Goal: Transaction & Acquisition: Book appointment/travel/reservation

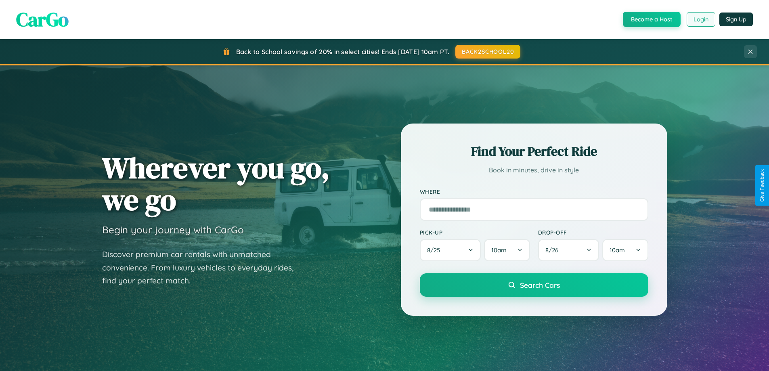
click at [701, 19] on button "Login" at bounding box center [701, 19] width 29 height 15
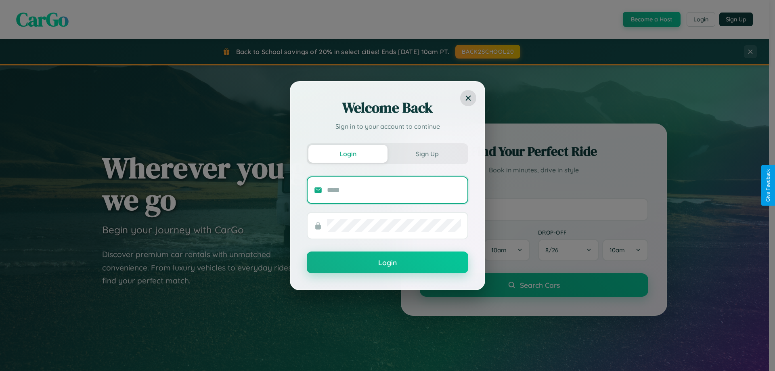
click at [394, 190] on input "text" at bounding box center [394, 190] width 134 height 13
type input "**********"
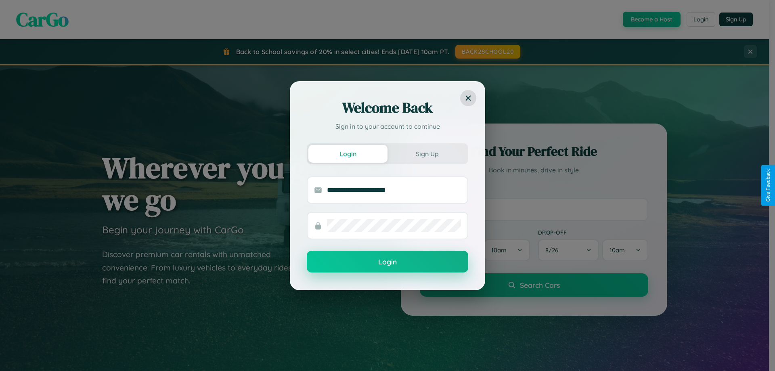
click at [388, 262] on button "Login" at bounding box center [388, 262] width 162 height 22
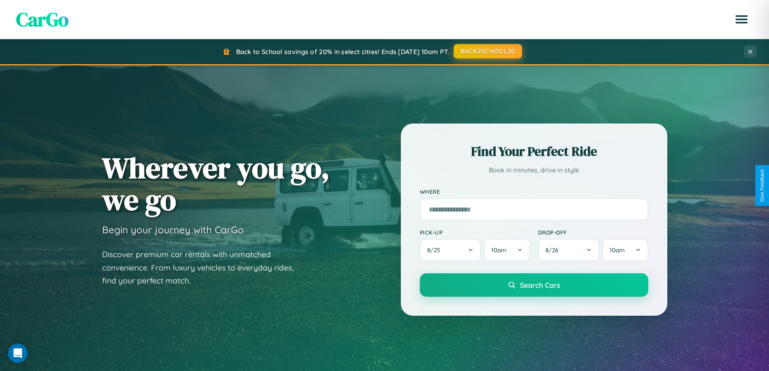
click at [487, 51] on button "BACK2SCHOOL20" at bounding box center [488, 51] width 68 height 15
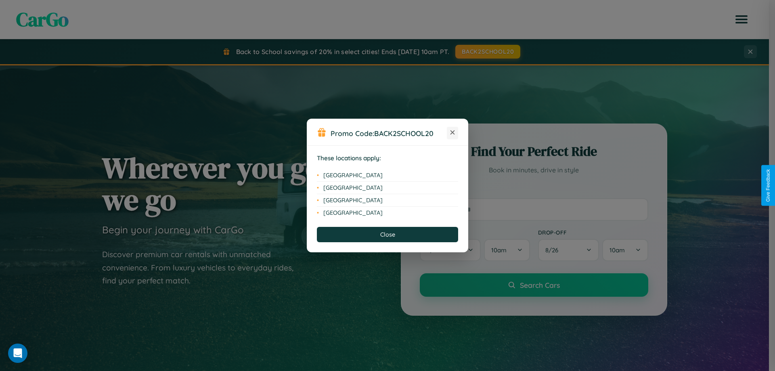
click at [453, 133] on icon at bounding box center [453, 132] width 4 height 4
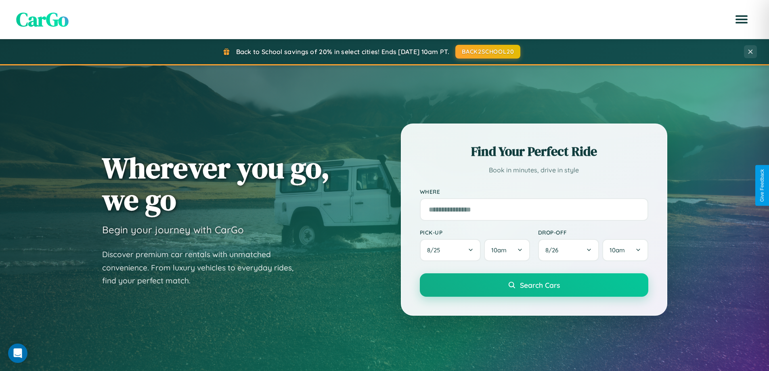
scroll to position [24, 0]
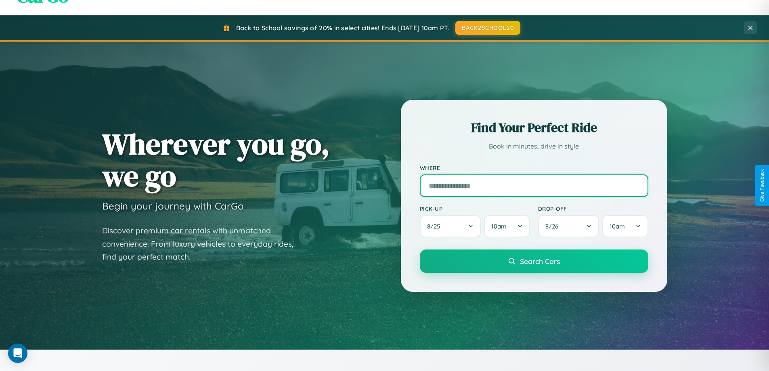
click at [534, 185] on input "text" at bounding box center [534, 185] width 229 height 23
type input "*********"
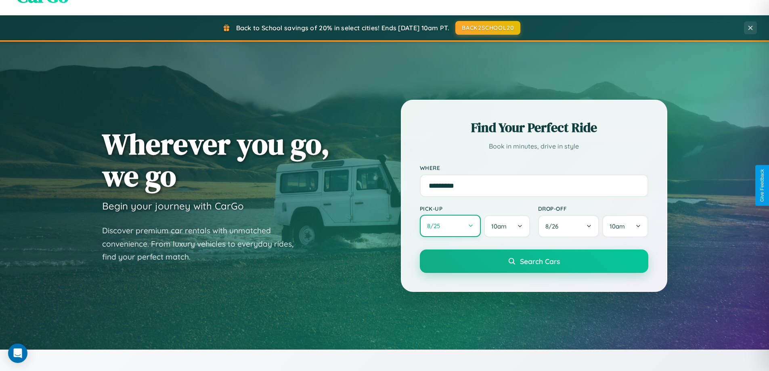
click at [450, 226] on button "8 / 25" at bounding box center [450, 226] width 61 height 22
select select "*"
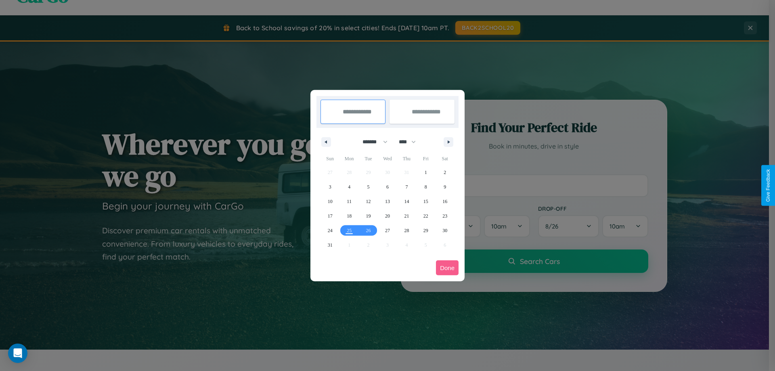
drag, startPoint x: 372, startPoint y: 142, endPoint x: 388, endPoint y: 162, distance: 25.9
click at [372, 142] on select "******* ******** ***** ***** *** **** **** ****** ********* ******* ******** **…" at bounding box center [374, 141] width 34 height 13
click at [411, 142] on select "**** **** **** **** **** **** **** **** **** **** **** **** **** **** **** ****…" at bounding box center [407, 141] width 24 height 13
select select "****"
click at [426, 201] on span "14" at bounding box center [426, 201] width 5 height 15
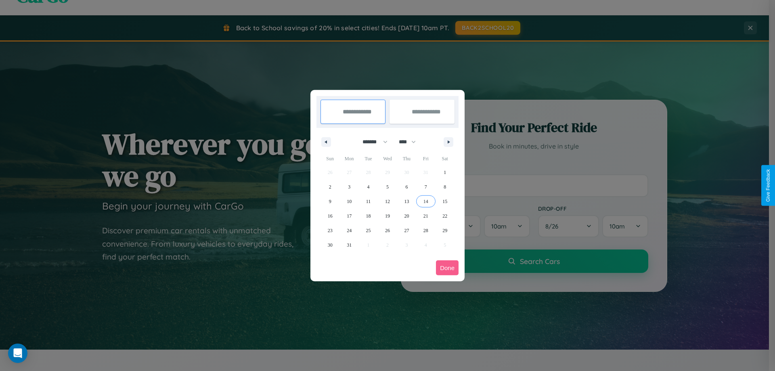
type input "**********"
click at [330, 230] on span "23" at bounding box center [330, 230] width 5 height 15
type input "**********"
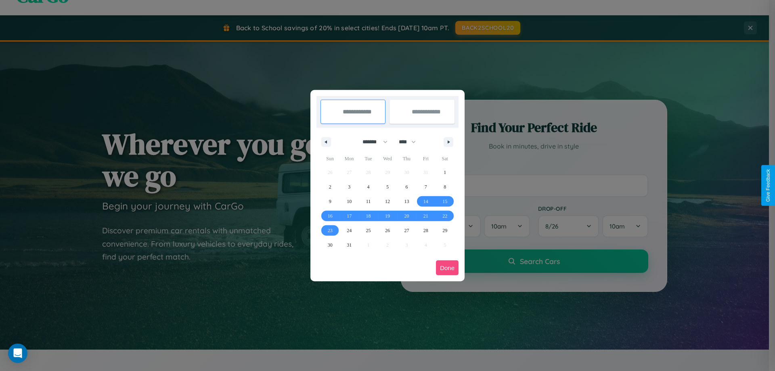
click at [447, 268] on button "Done" at bounding box center [447, 267] width 23 height 15
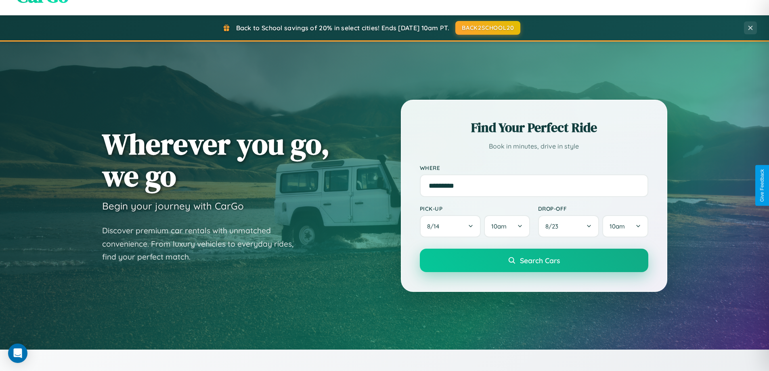
click at [534, 260] on span "Search Cars" at bounding box center [540, 260] width 40 height 9
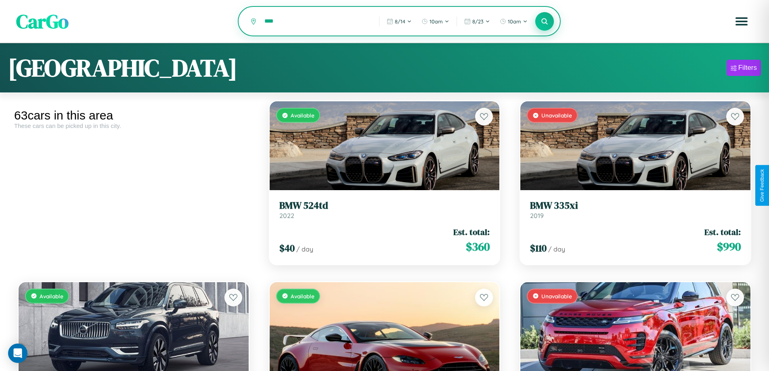
type input "****"
click at [545, 22] on icon at bounding box center [545, 21] width 8 height 8
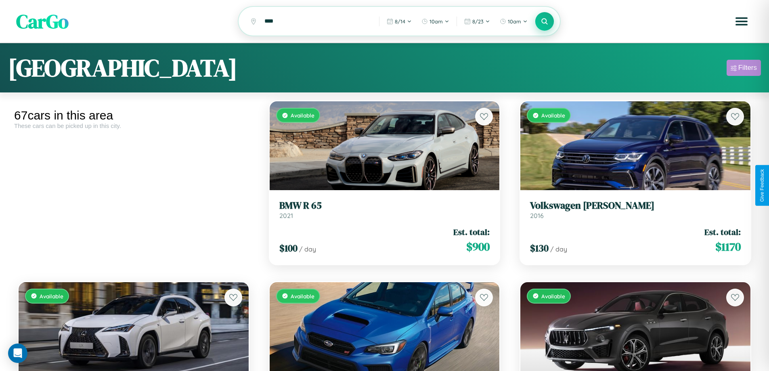
click at [744, 69] on div "Filters" at bounding box center [748, 68] width 19 height 8
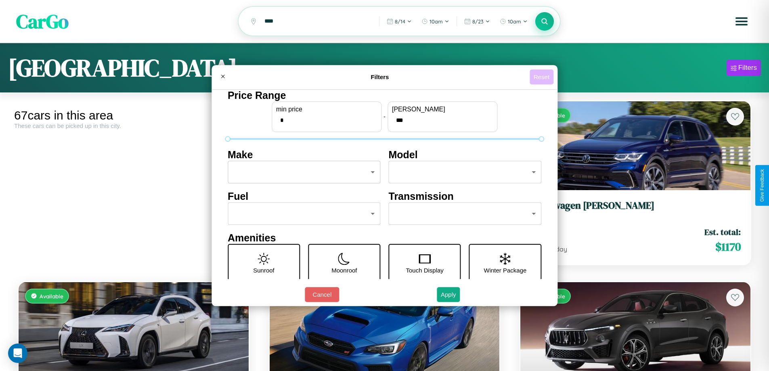
click at [543, 77] on button "Reset" at bounding box center [542, 76] width 24 height 15
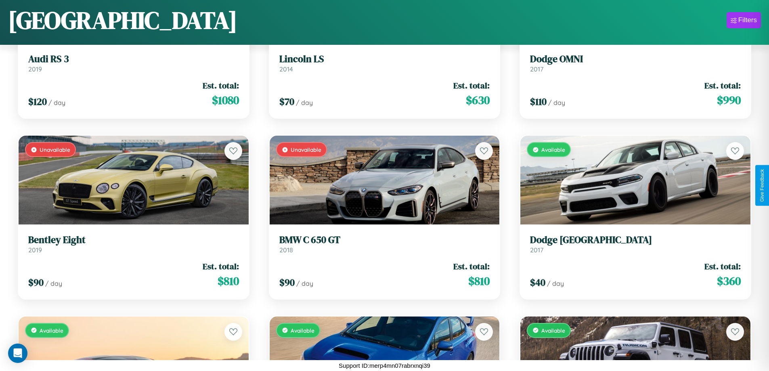
scroll to position [656, 0]
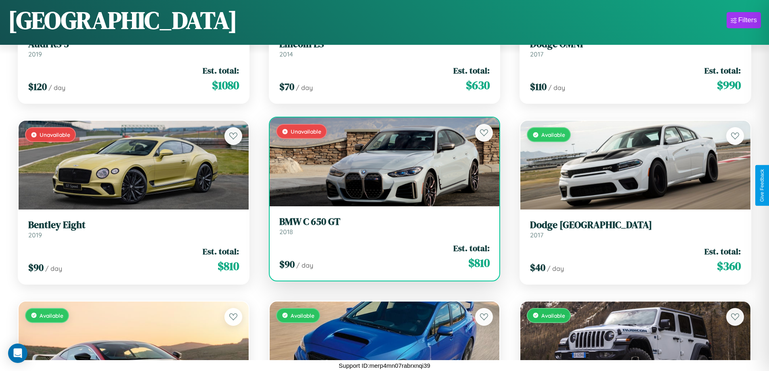
click at [381, 229] on link "BMW C 650 GT 2018" at bounding box center [384, 226] width 211 height 20
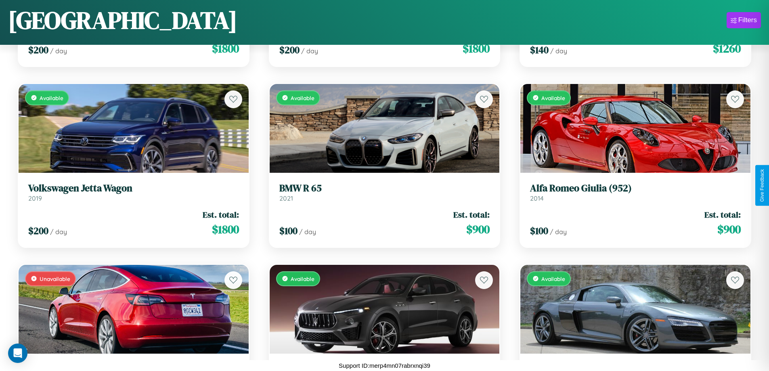
scroll to position [3188, 0]
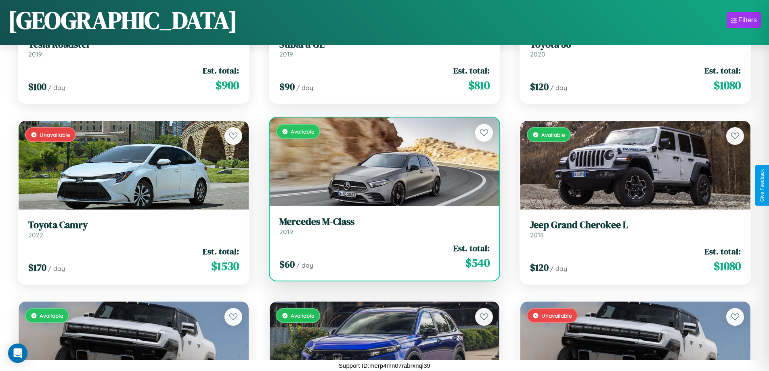
click at [381, 226] on h3 "Mercedes M-Class" at bounding box center [384, 222] width 211 height 12
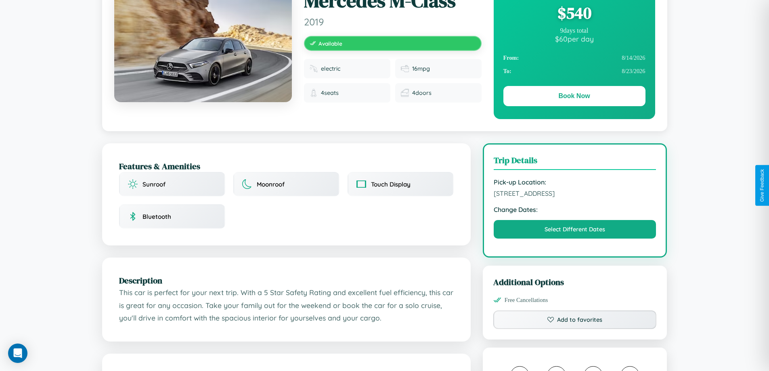
scroll to position [83, 0]
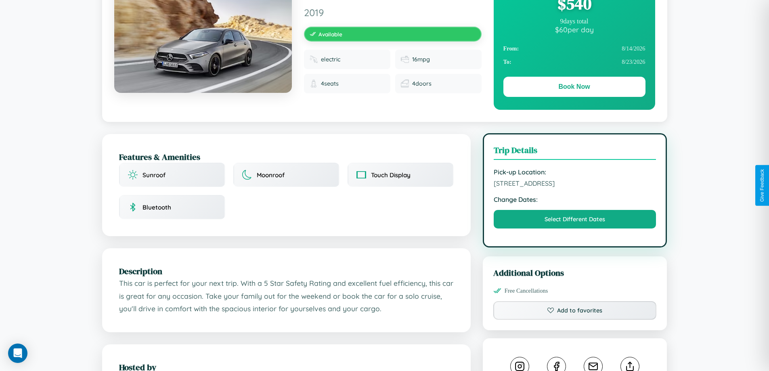
click at [575, 185] on span "9645 Market Street Rome Italy 37529" at bounding box center [575, 183] width 163 height 8
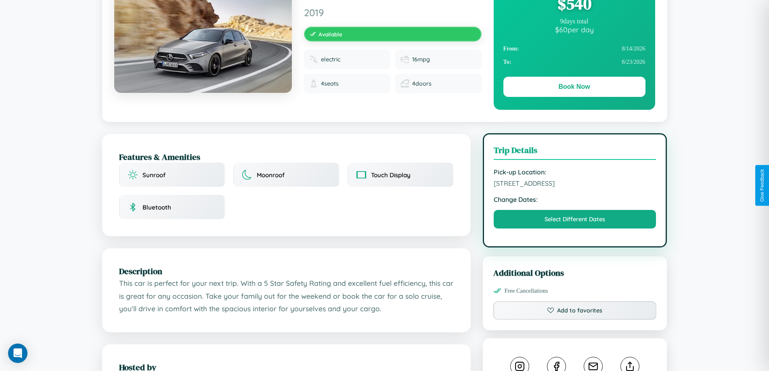
click at [575, 185] on span "9645 Market Street Rome Italy 37529" at bounding box center [575, 183] width 163 height 8
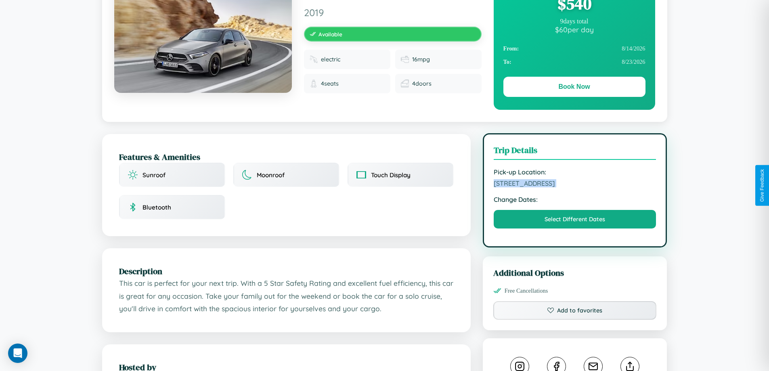
click at [575, 185] on span "9645 Market Street Rome Italy 37529" at bounding box center [575, 183] width 163 height 8
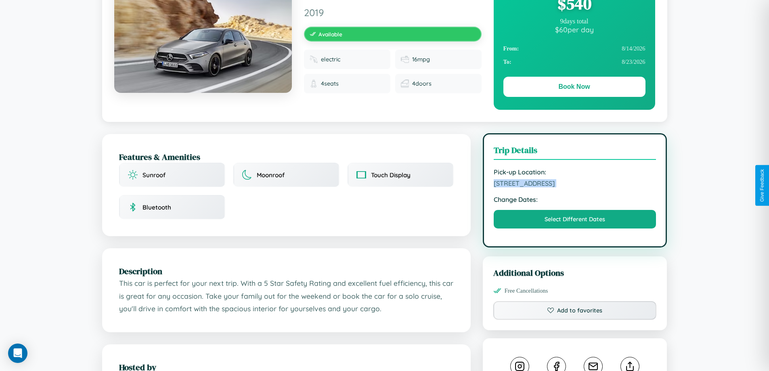
click at [575, 185] on span "9645 Market Street Rome Italy 37529" at bounding box center [575, 183] width 163 height 8
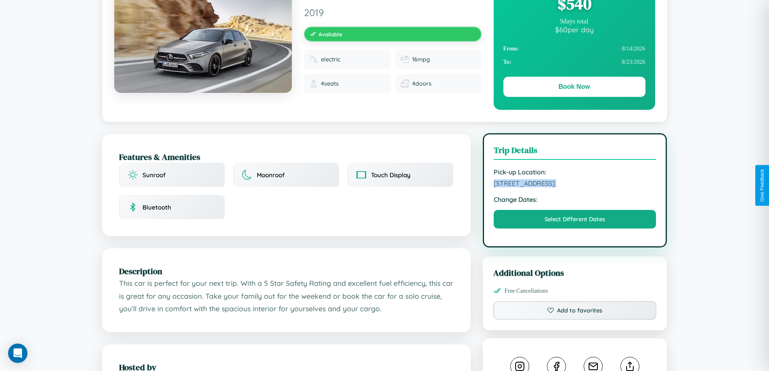
click at [575, 185] on span "9645 Market Street Rome Italy 37529" at bounding box center [575, 183] width 163 height 8
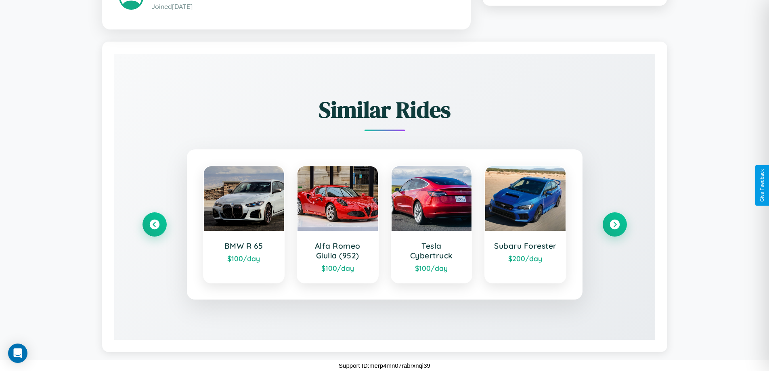
scroll to position [473, 0]
click at [615, 224] on icon at bounding box center [614, 224] width 11 height 11
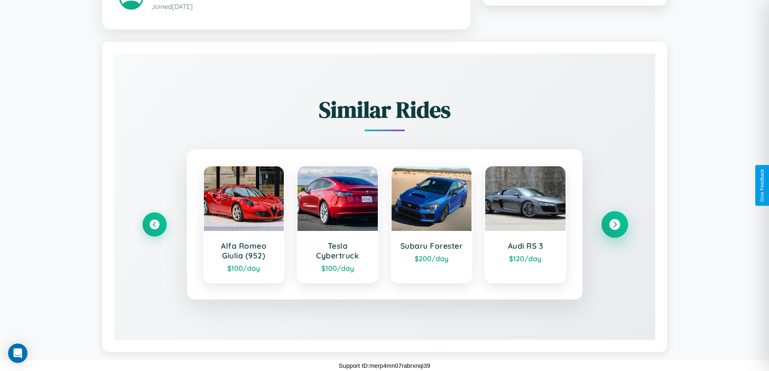
click at [615, 224] on icon at bounding box center [614, 224] width 11 height 11
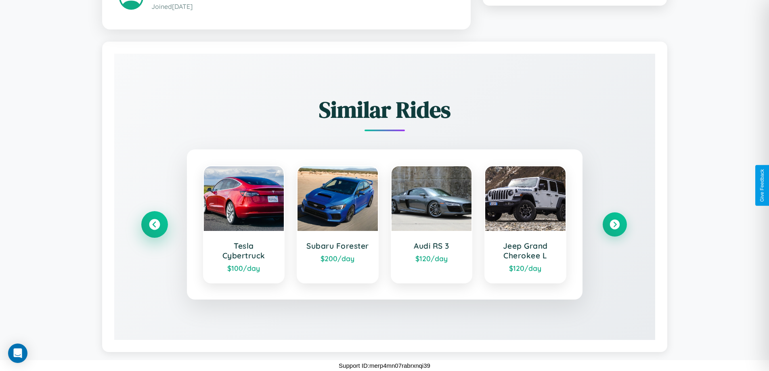
click at [154, 224] on icon at bounding box center [154, 224] width 11 height 11
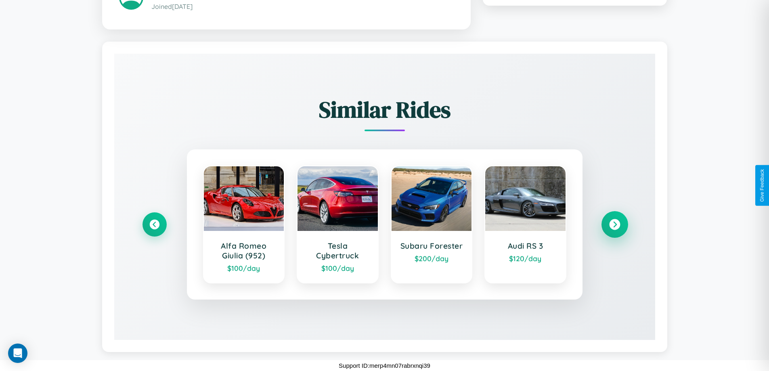
click at [615, 224] on icon at bounding box center [614, 224] width 11 height 11
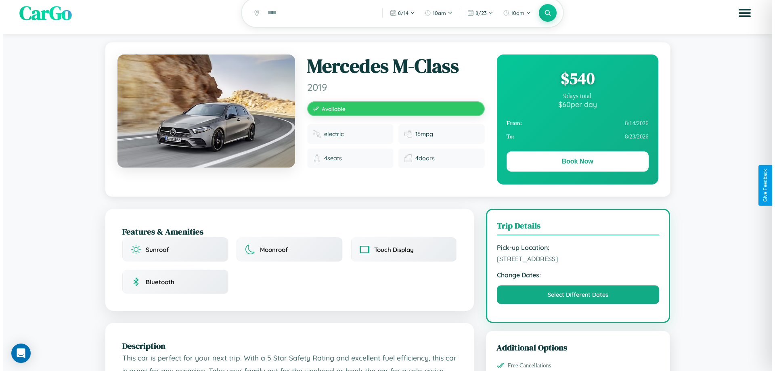
scroll to position [0, 0]
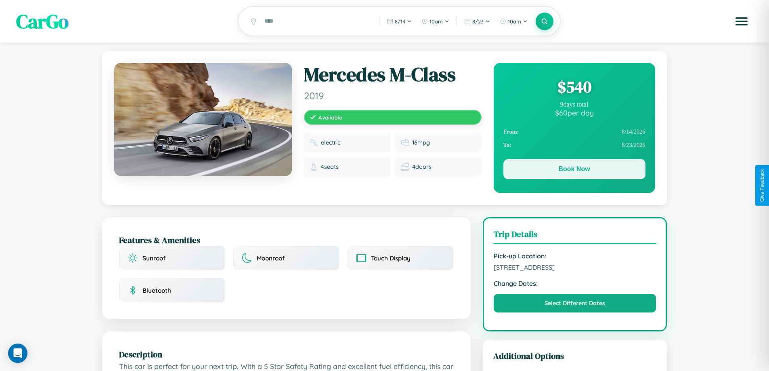
click at [574, 171] on button "Book Now" at bounding box center [575, 169] width 142 height 20
